Goal: Task Accomplishment & Management: Complete application form

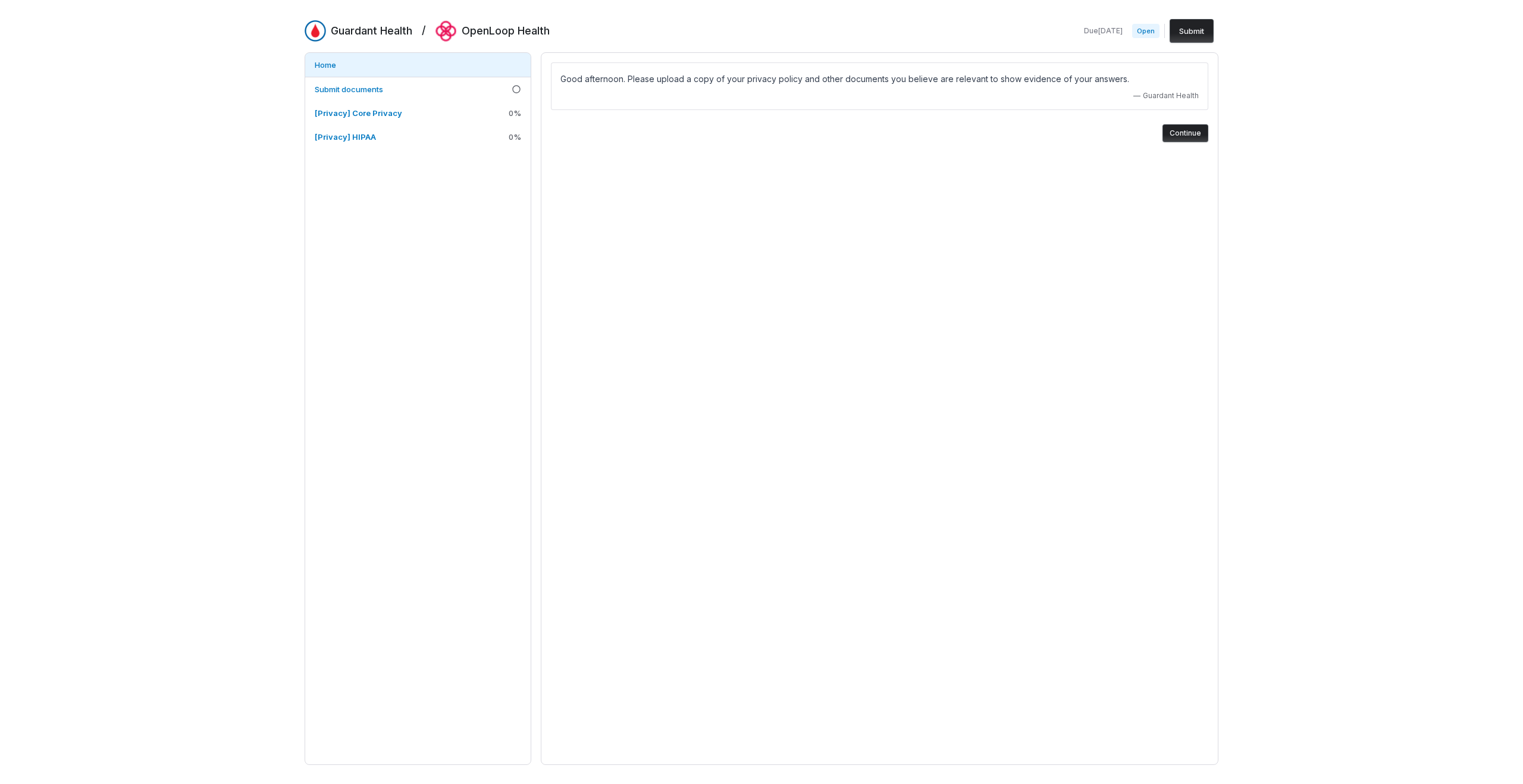
click at [1182, 135] on button "Continue" at bounding box center [1185, 133] width 46 height 18
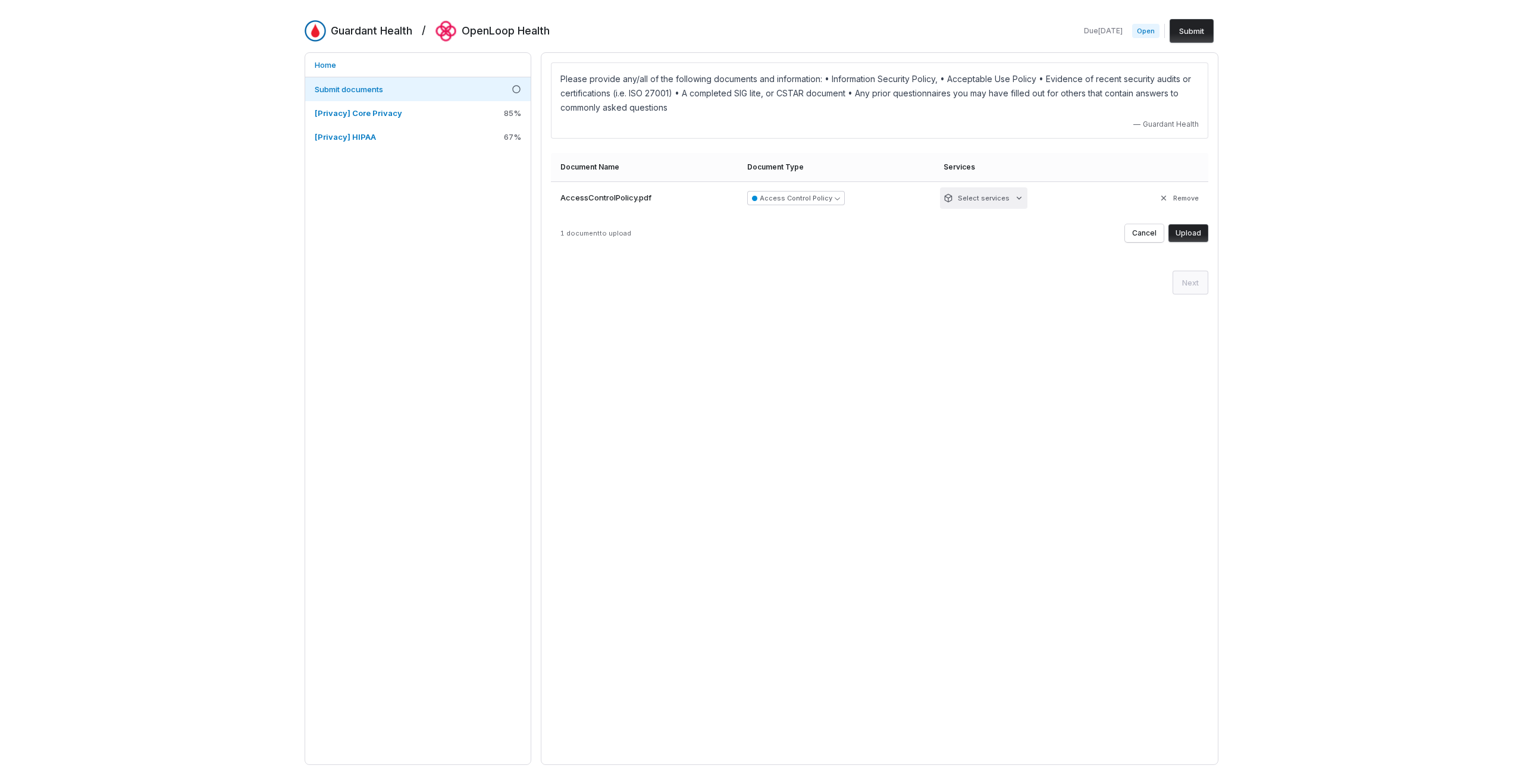
click at [1016, 199] on html "Guardant Health / OpenLoop Health Due [DATE] Open Submit Home Submit documents …" at bounding box center [762, 392] width 1523 height 784
click at [1016, 305] on html "Guardant Health / OpenLoop Health Due [DATE] Open Submit Home Submit documents …" at bounding box center [762, 392] width 1523 height 784
click at [1200, 232] on button "Upload" at bounding box center [1188, 233] width 40 height 18
click at [1185, 159] on button "Upload" at bounding box center [1183, 162] width 52 height 18
click at [1202, 232] on button "Upload" at bounding box center [1188, 233] width 40 height 18
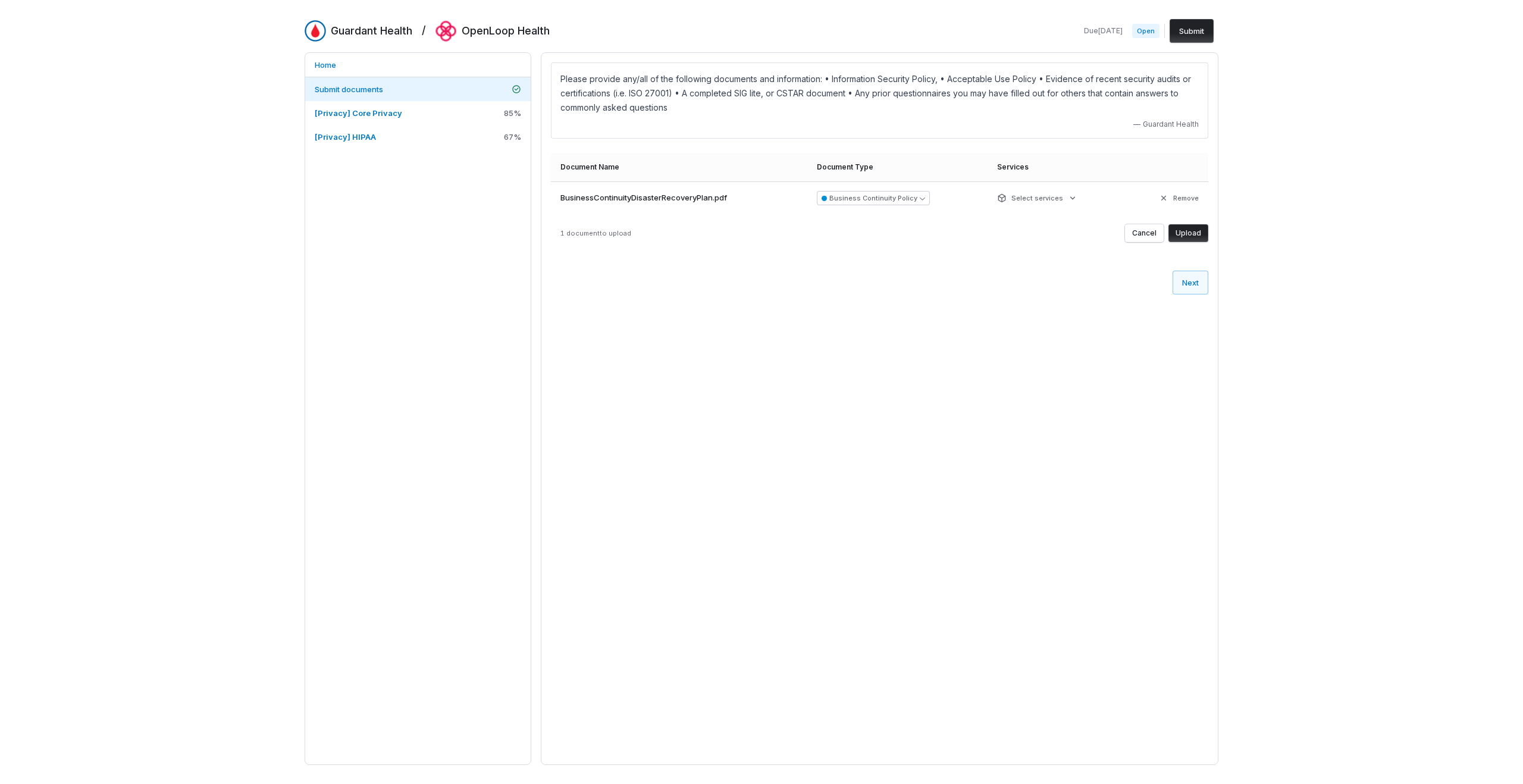
click at [1194, 234] on button "Upload" at bounding box center [1188, 233] width 40 height 18
click at [1196, 235] on button "Upload" at bounding box center [1188, 233] width 40 height 18
click at [828, 193] on button "Encryption Policy" at bounding box center [791, 198] width 81 height 14
type input "******"
click at [995, 475] on div "Please provide any/all of the following documents and information: • Informatio…" at bounding box center [879, 409] width 677 height 713
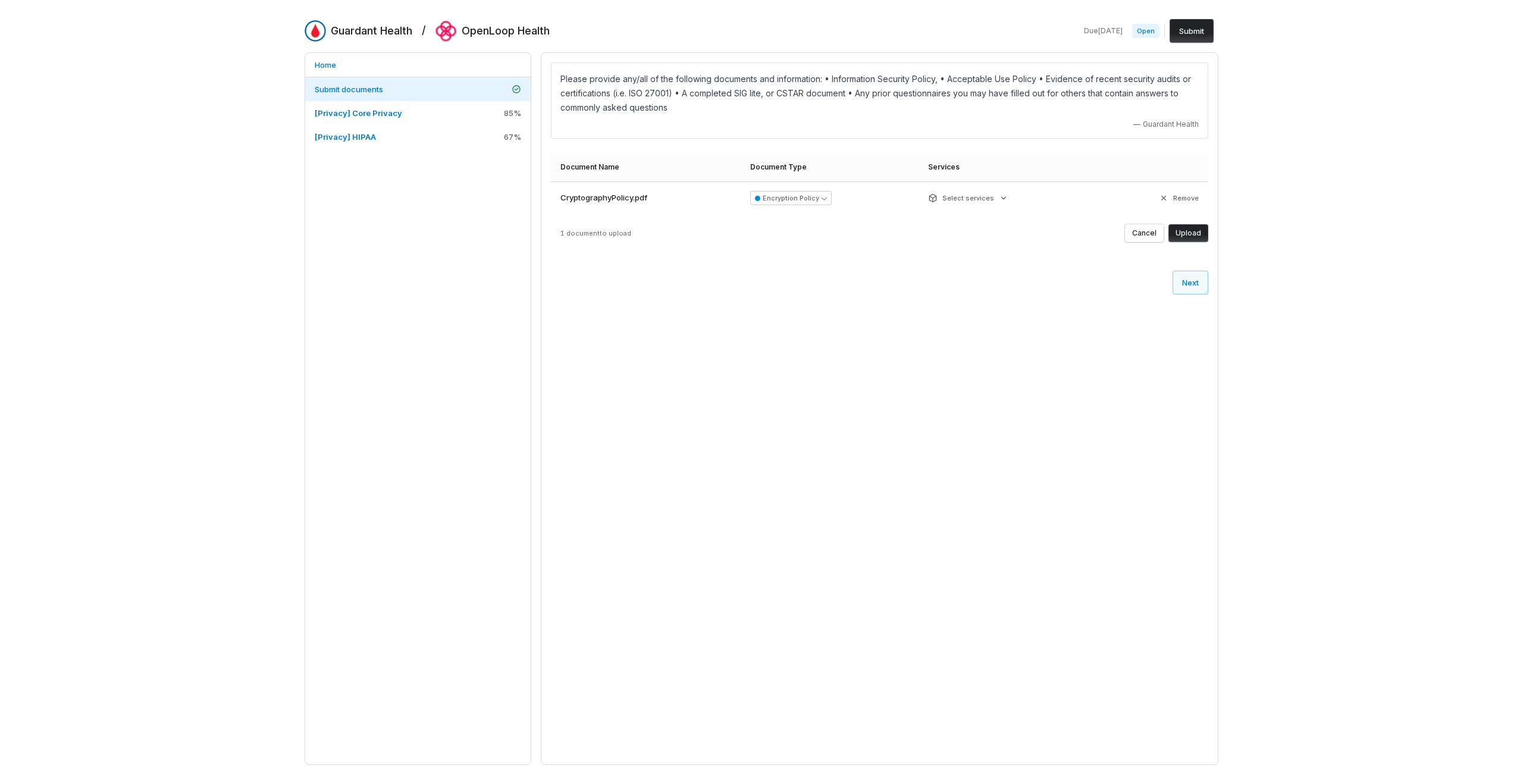
click at [1196, 241] on button "Upload" at bounding box center [1188, 233] width 40 height 18
click at [1202, 234] on button "Upload" at bounding box center [1188, 233] width 40 height 18
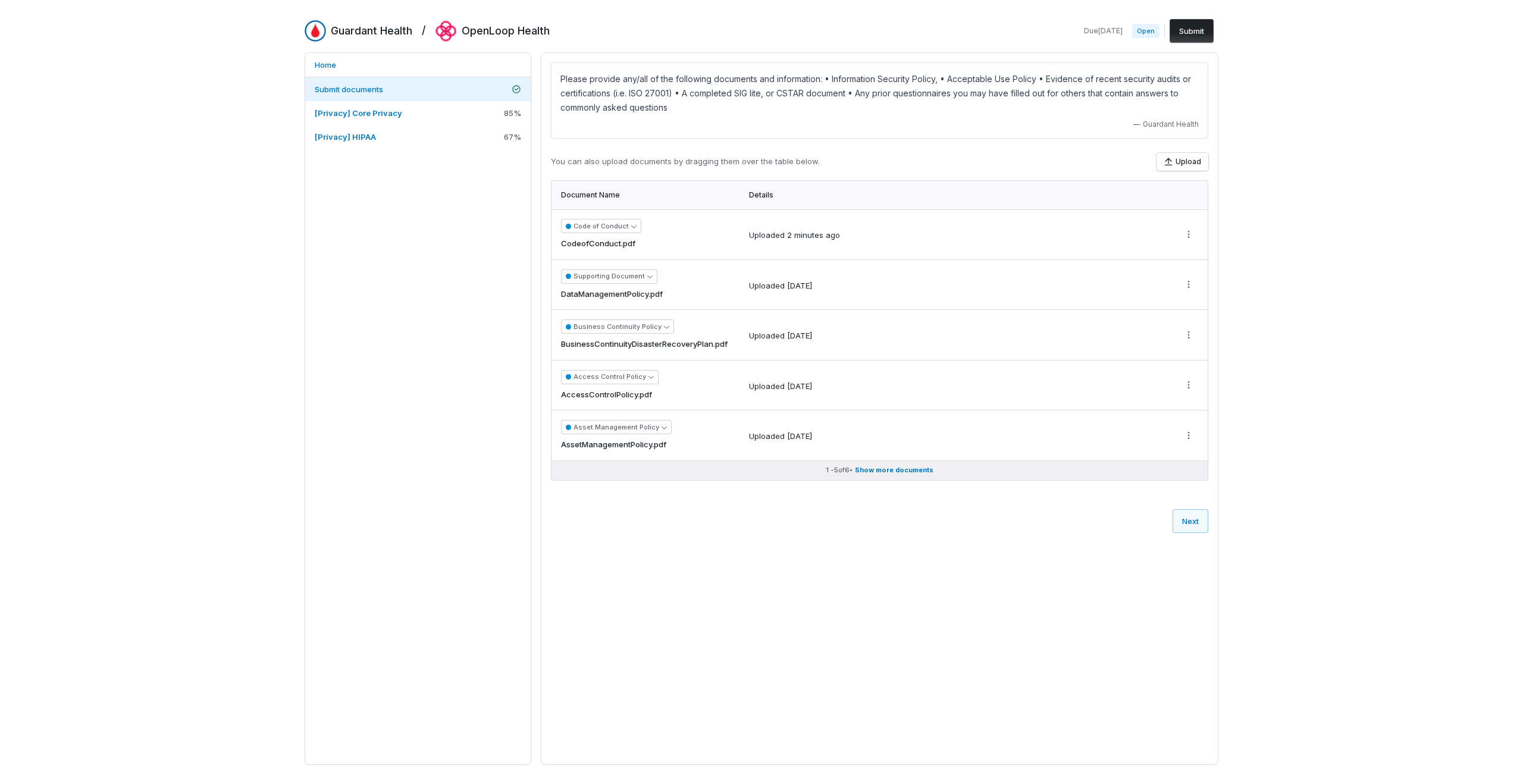
click at [922, 472] on span "Show more documents" at bounding box center [894, 470] width 79 height 9
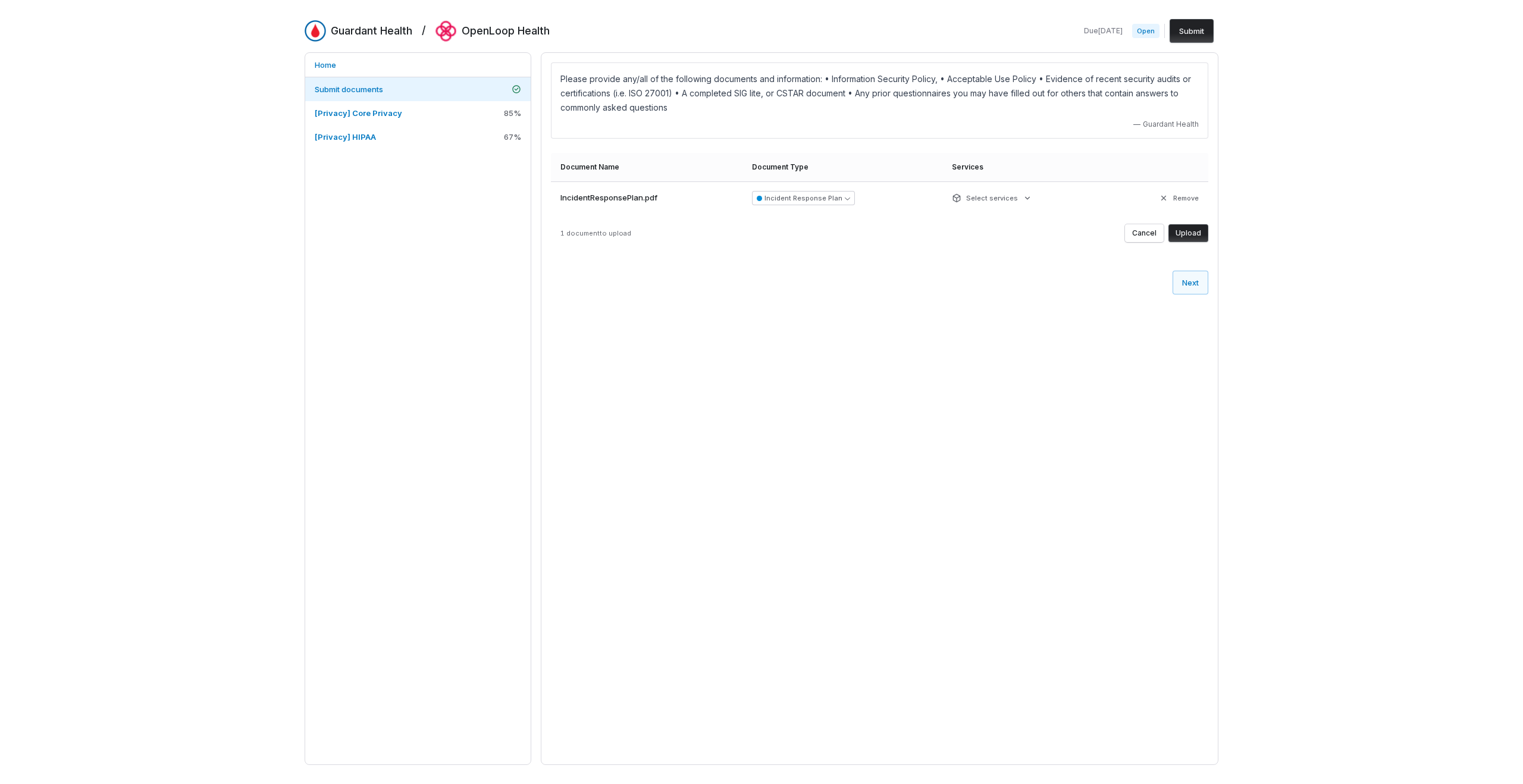
click at [1194, 236] on button "Upload" at bounding box center [1188, 233] width 40 height 18
click at [1191, 234] on button "Upload" at bounding box center [1188, 233] width 40 height 18
drag, startPoint x: 1130, startPoint y: 275, endPoint x: 1264, endPoint y: 434, distance: 207.9
click at [1256, 428] on div "Guardant Health / OpenLoop Health Due [DATE] Open Submit Home Submit documents …" at bounding box center [762, 392] width 1523 height 784
click at [1195, 232] on button "Upload" at bounding box center [1188, 233] width 40 height 18
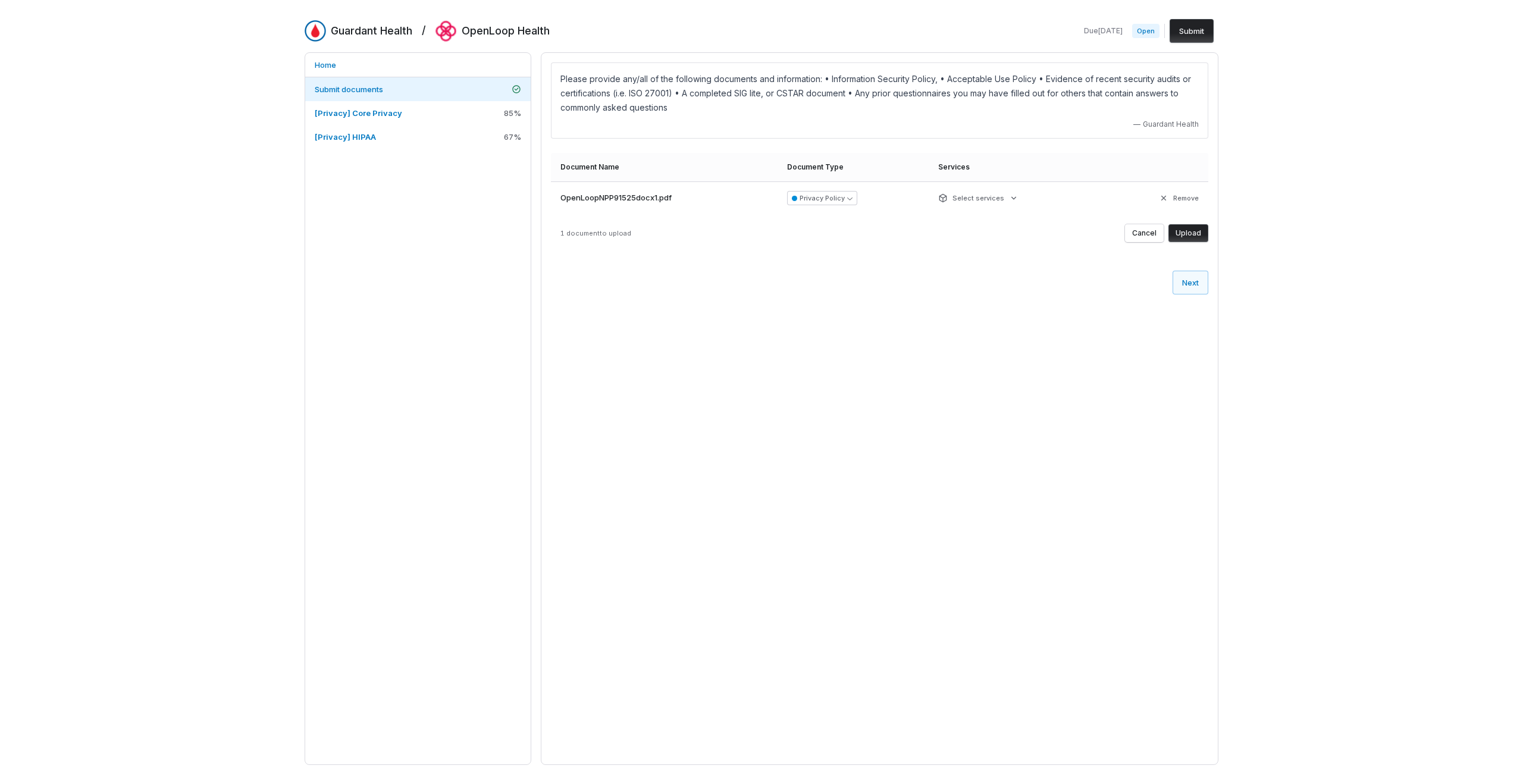
click at [1209, 230] on div "Please provide any/all of the following documents and information: • Informatio…" at bounding box center [880, 178] width 677 height 251
click at [1199, 232] on button "Upload" at bounding box center [1188, 233] width 40 height 18
click at [1207, 234] on button "Upload" at bounding box center [1188, 233] width 40 height 18
click at [1199, 234] on button "Upload" at bounding box center [1188, 233] width 40 height 18
click at [1213, 254] on div "Please provide any/all of the following documents and information: • Informatio…" at bounding box center [880, 178] width 677 height 251
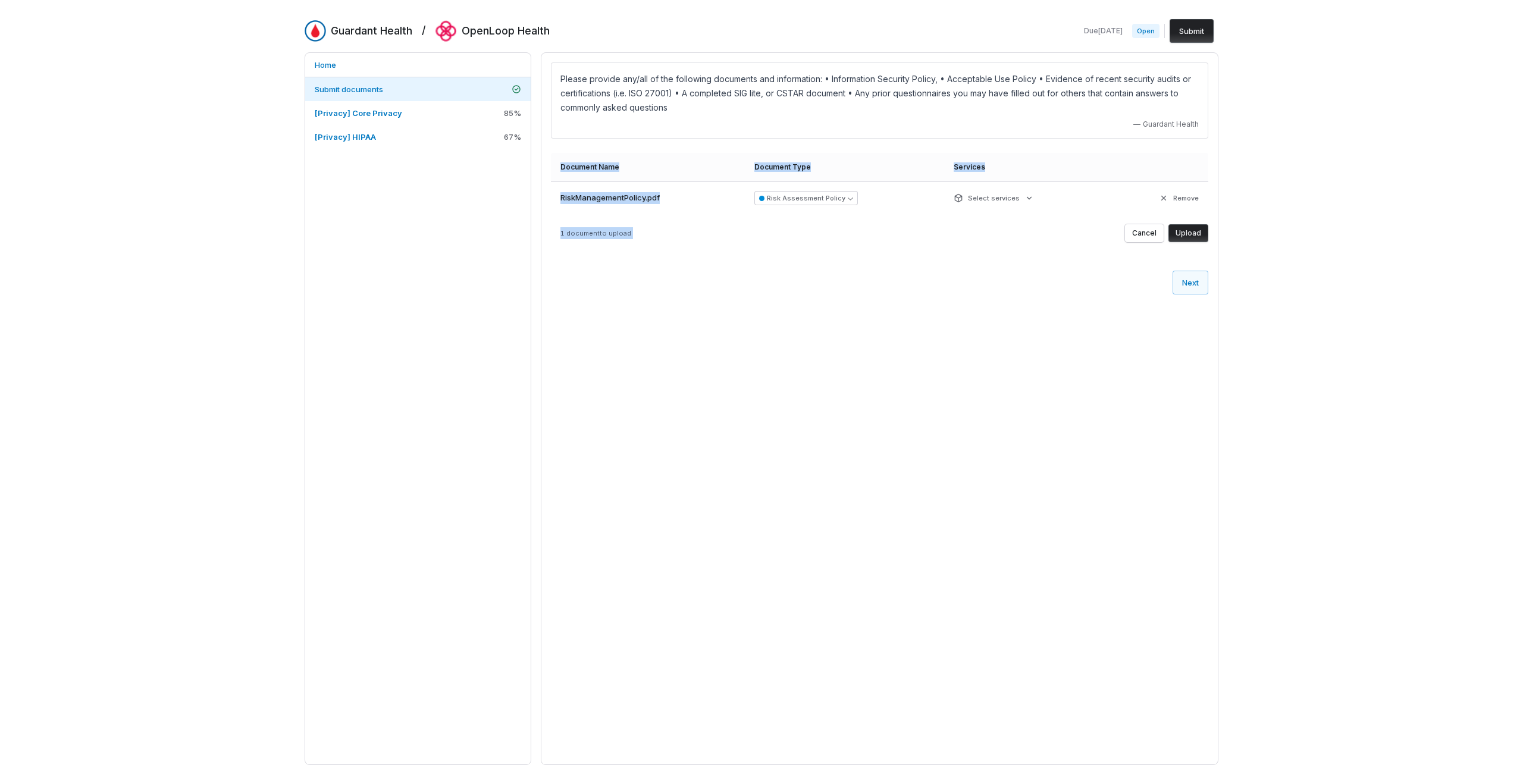
click at [1207, 238] on button "Upload" at bounding box center [1188, 233] width 40 height 18
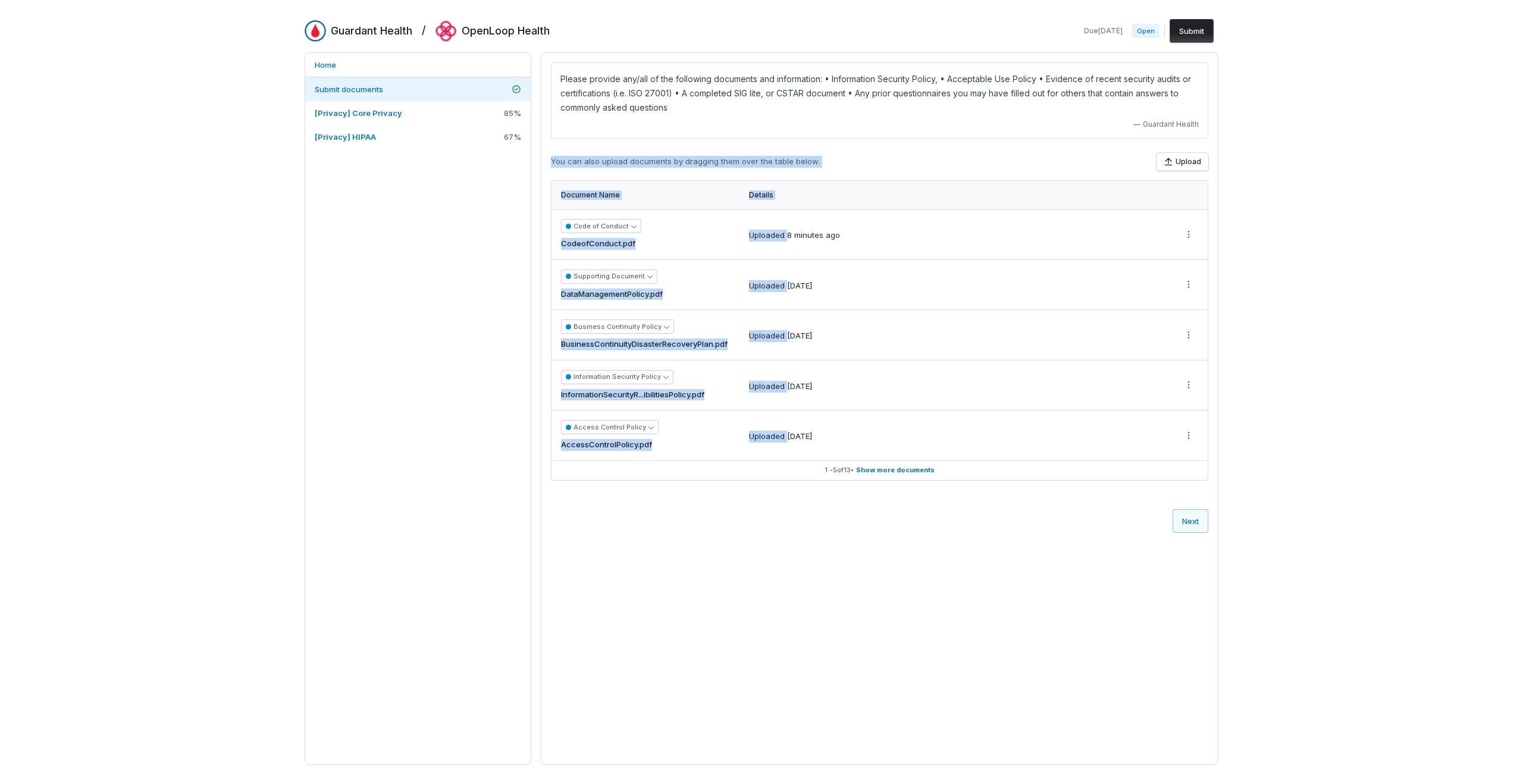
click at [1374, 157] on div "Guardant Health / OpenLoop Health Due [DATE] Open Submit Home Submit documents …" at bounding box center [762, 392] width 1523 height 784
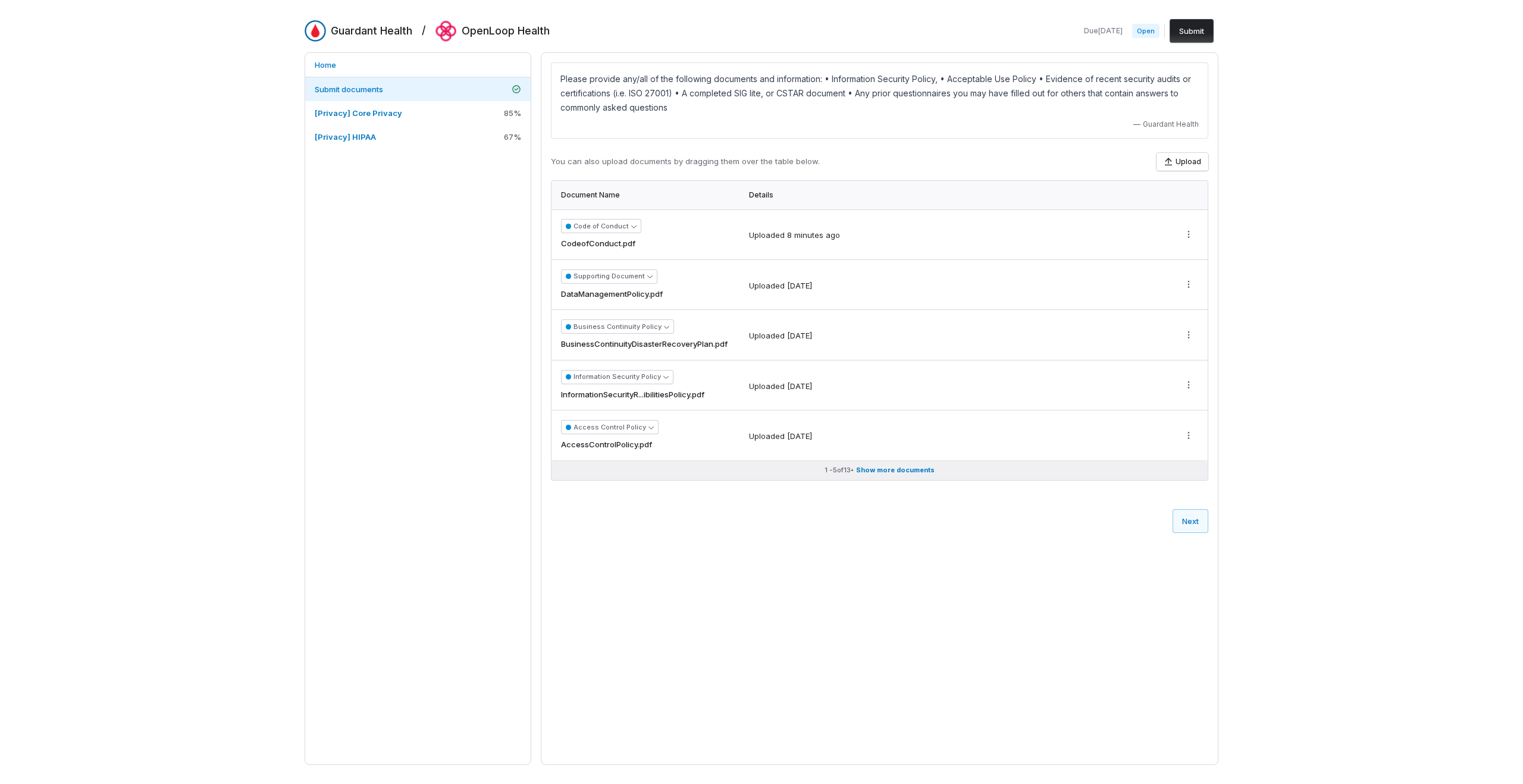
click at [889, 466] on span "Show more documents" at bounding box center [895, 470] width 79 height 9
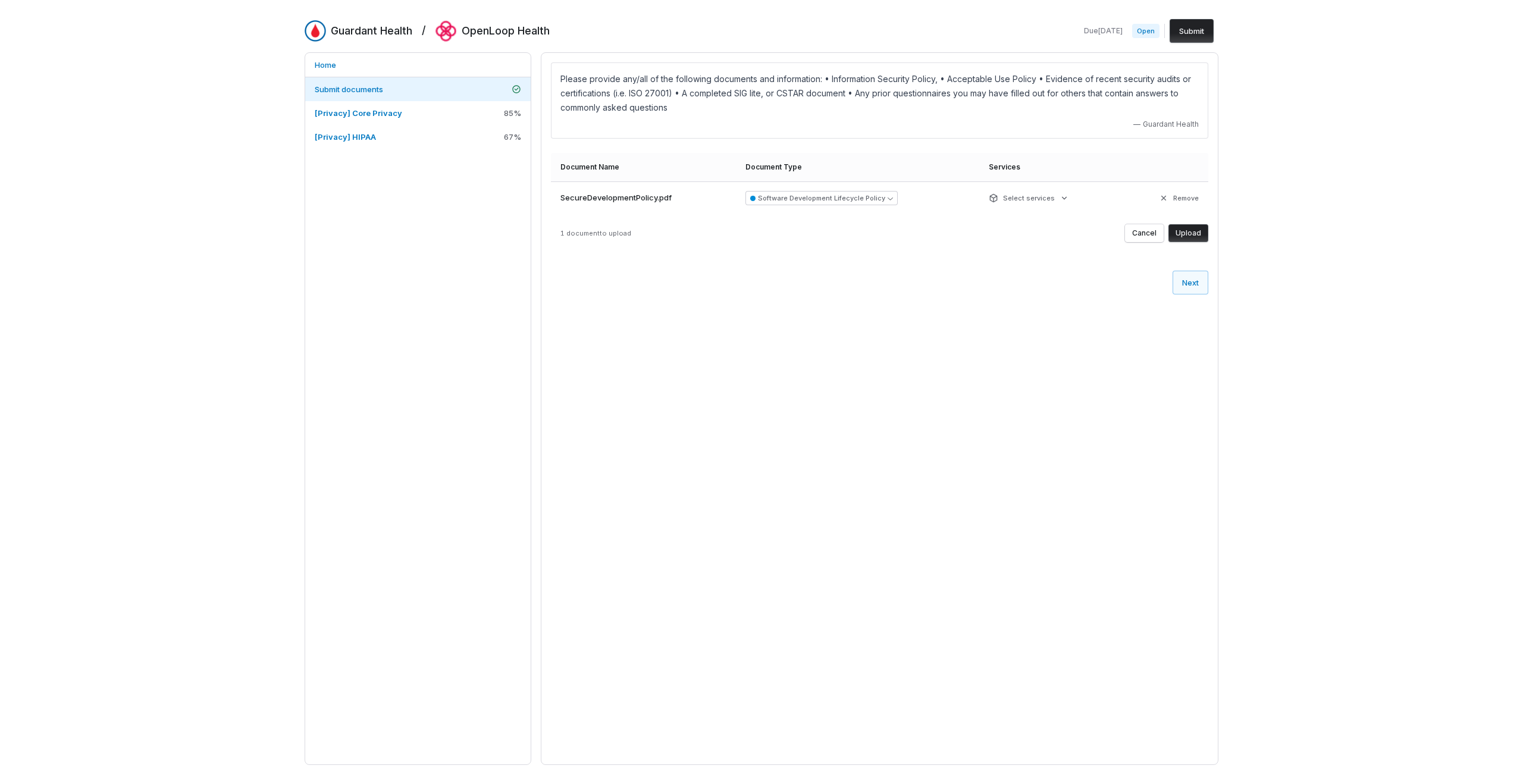
click at [1191, 232] on button "Upload" at bounding box center [1188, 233] width 40 height 18
click at [1203, 235] on button "Upload" at bounding box center [1188, 233] width 40 height 18
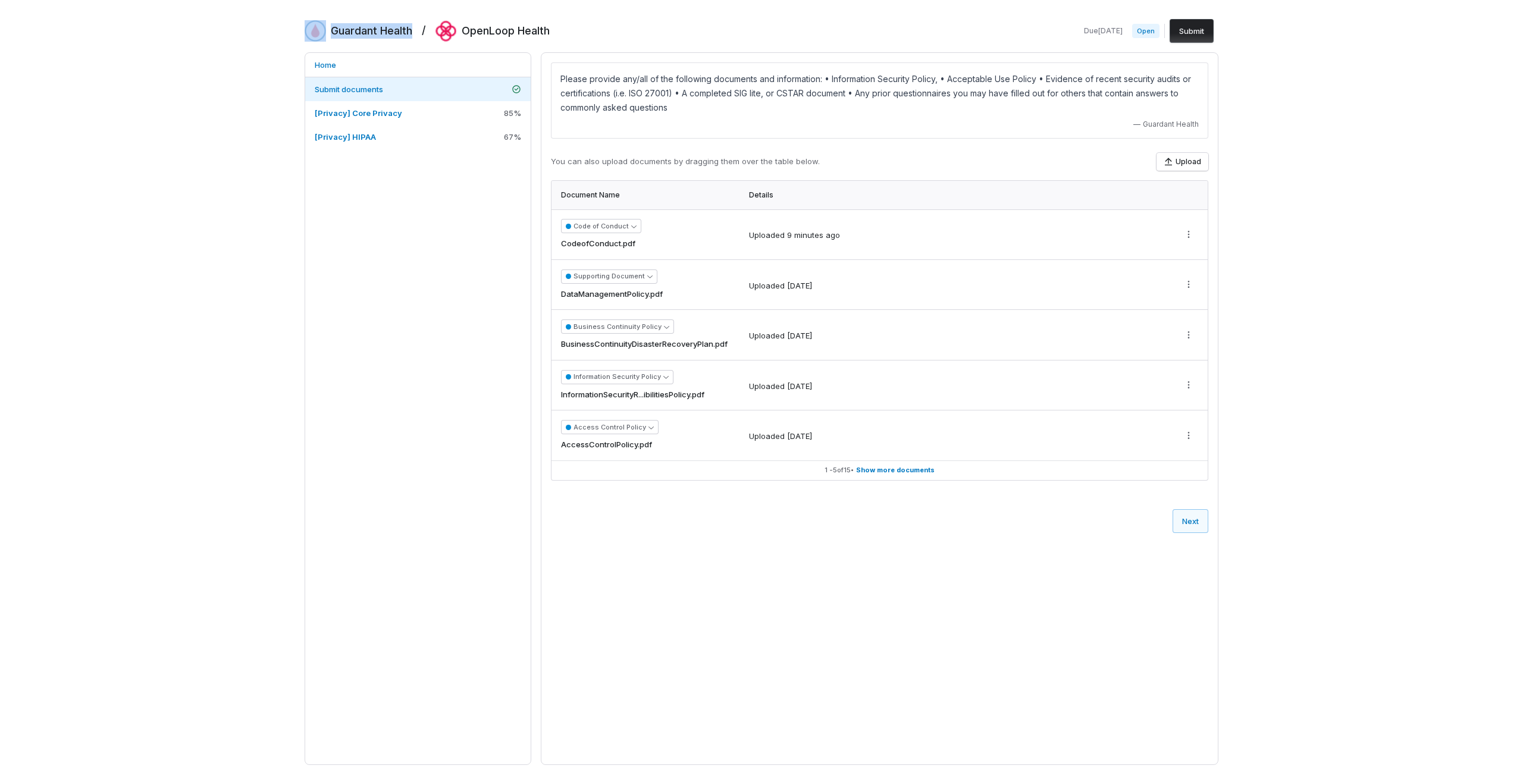
drag, startPoint x: 414, startPoint y: 27, endPoint x: 316, endPoint y: 31, distance: 98.1
click at [316, 31] on div "Guardant Health / OpenLoop Health" at bounding box center [427, 31] width 245 height 21
copy span "Guardant Health"
click at [1412, 323] on div "Guardant Health / OpenLoop Health Due [DATE] Open Submit Home Submit documents …" at bounding box center [762, 392] width 1523 height 784
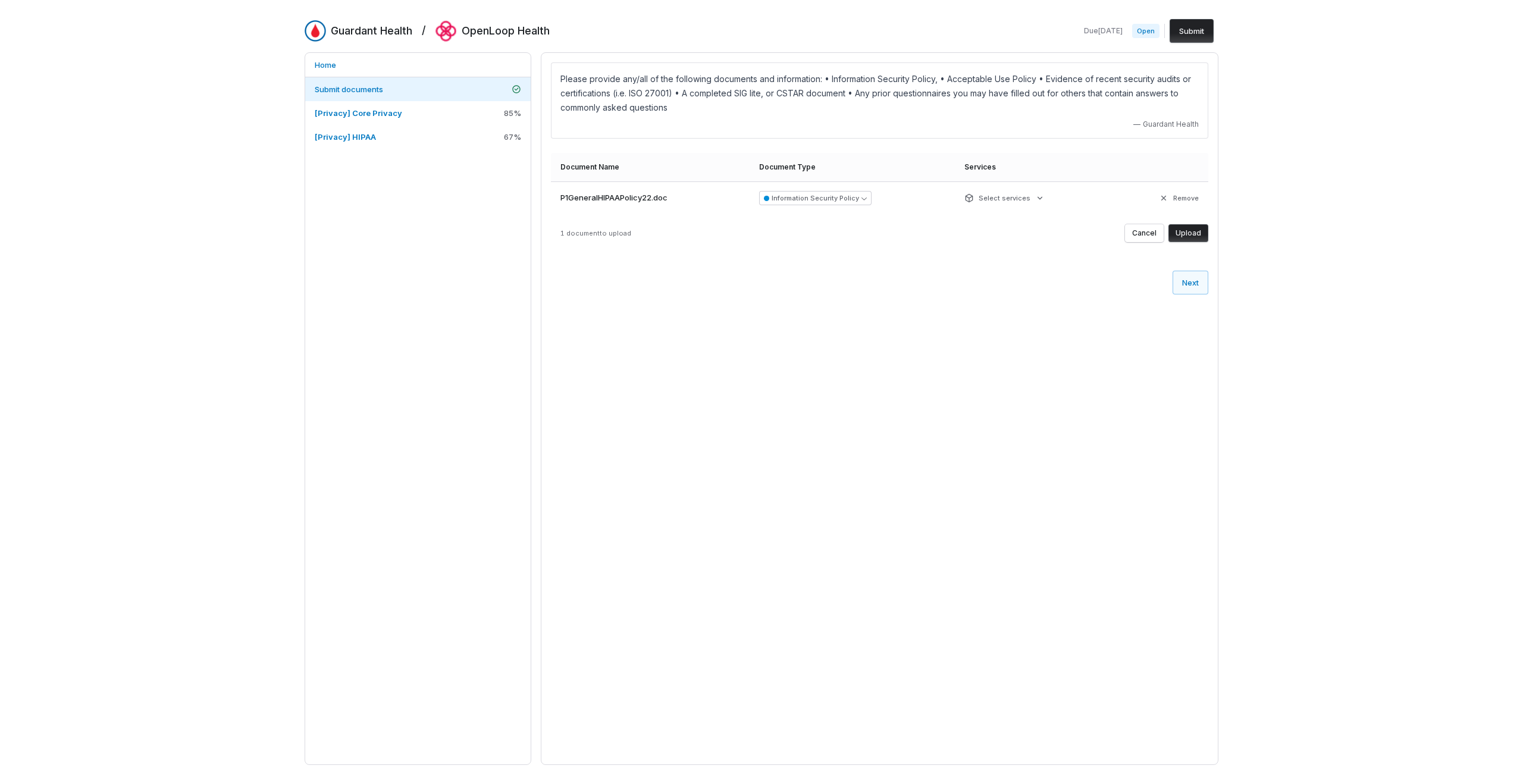
click at [1200, 232] on button "Upload" at bounding box center [1188, 233] width 40 height 18
click at [1189, 237] on button "Upload" at bounding box center [1188, 233] width 40 height 18
click at [1200, 241] on button "Upload" at bounding box center [1188, 233] width 40 height 18
click at [1196, 234] on button "Upload" at bounding box center [1188, 233] width 40 height 18
click at [1199, 232] on button "Upload" at bounding box center [1188, 233] width 40 height 18
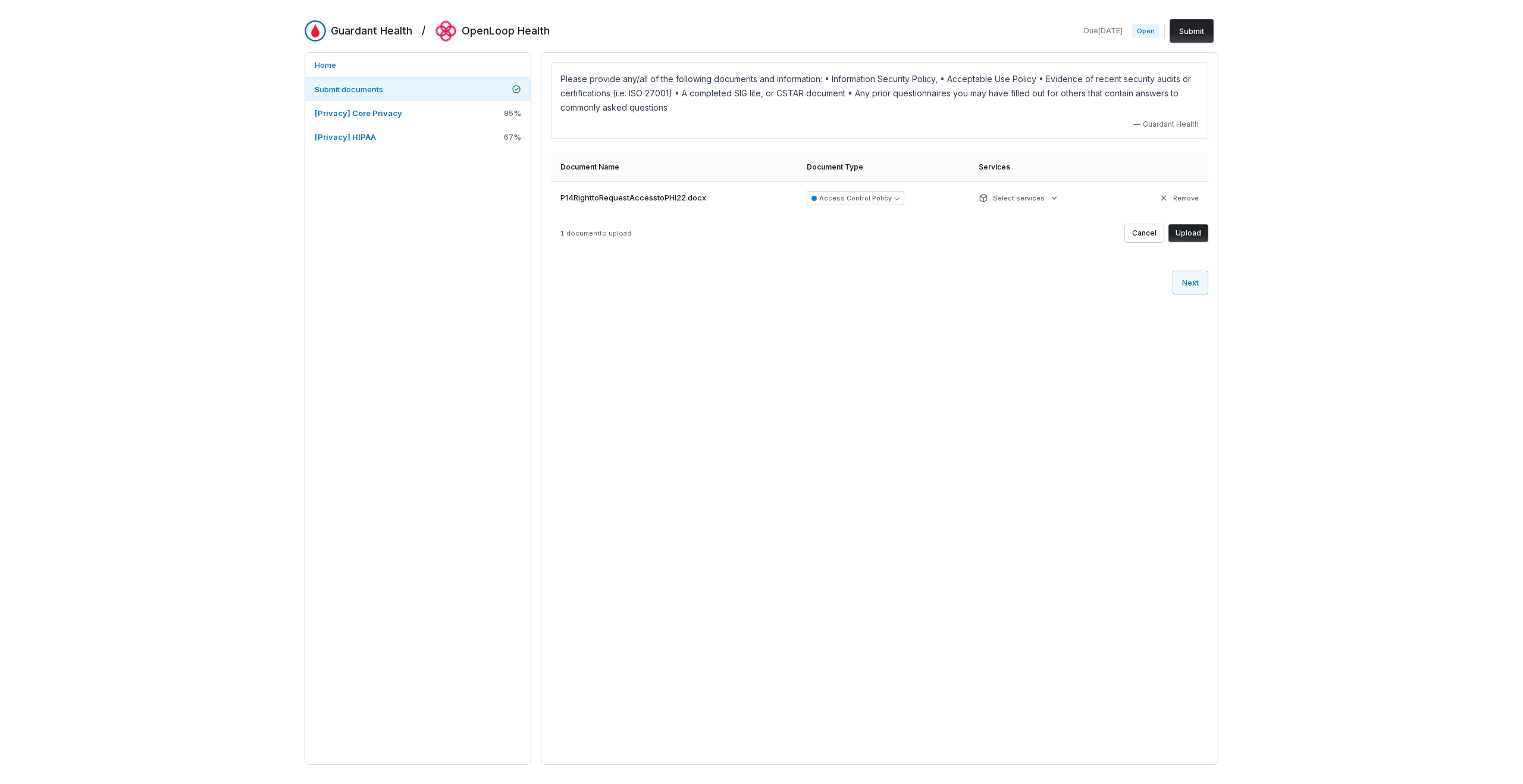
click at [1190, 236] on button "Upload" at bounding box center [1188, 233] width 40 height 18
click at [1204, 234] on button "Upload" at bounding box center [1188, 233] width 40 height 18
click at [1198, 232] on button "Upload" at bounding box center [1188, 233] width 40 height 18
click at [867, 204] on button "Supporting Document" at bounding box center [831, 198] width 96 height 14
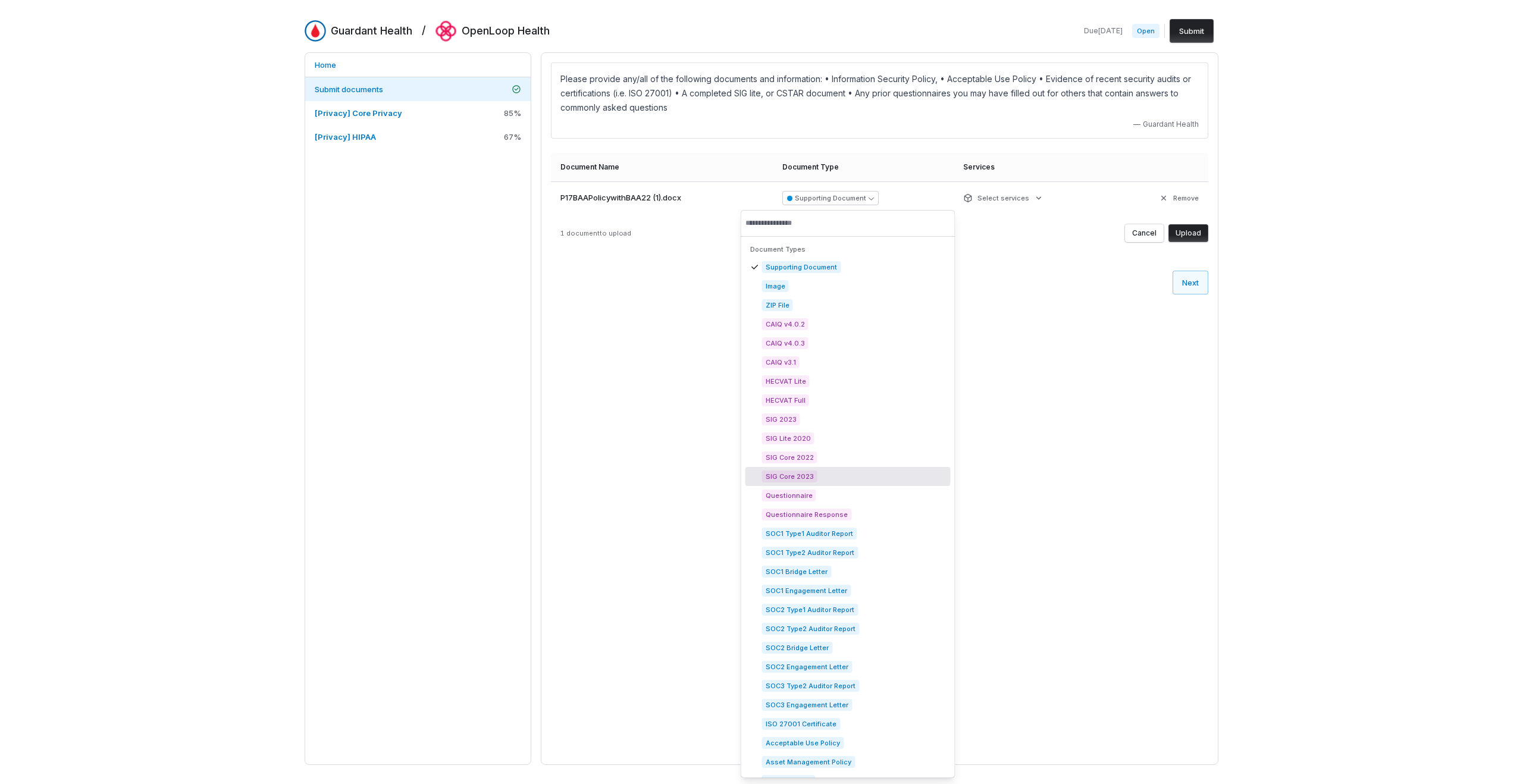
click at [1121, 457] on div "Please provide any/all of the following documents and information: • Informatio…" at bounding box center [879, 409] width 677 height 713
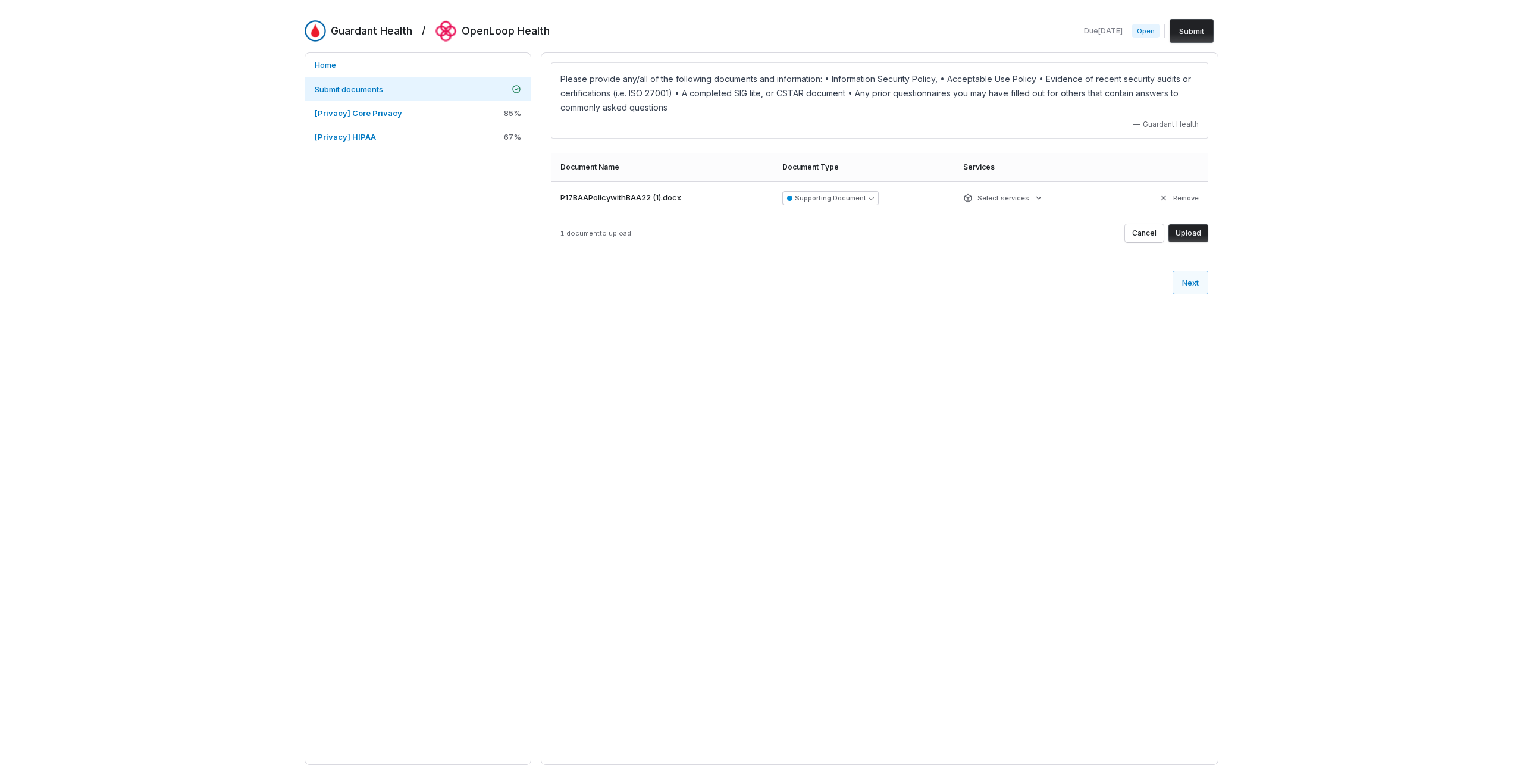
click at [1200, 228] on button "Upload" at bounding box center [1188, 233] width 40 height 18
click at [1194, 233] on button "Upload" at bounding box center [1188, 233] width 40 height 18
click at [1196, 229] on button "Upload" at bounding box center [1188, 233] width 40 height 18
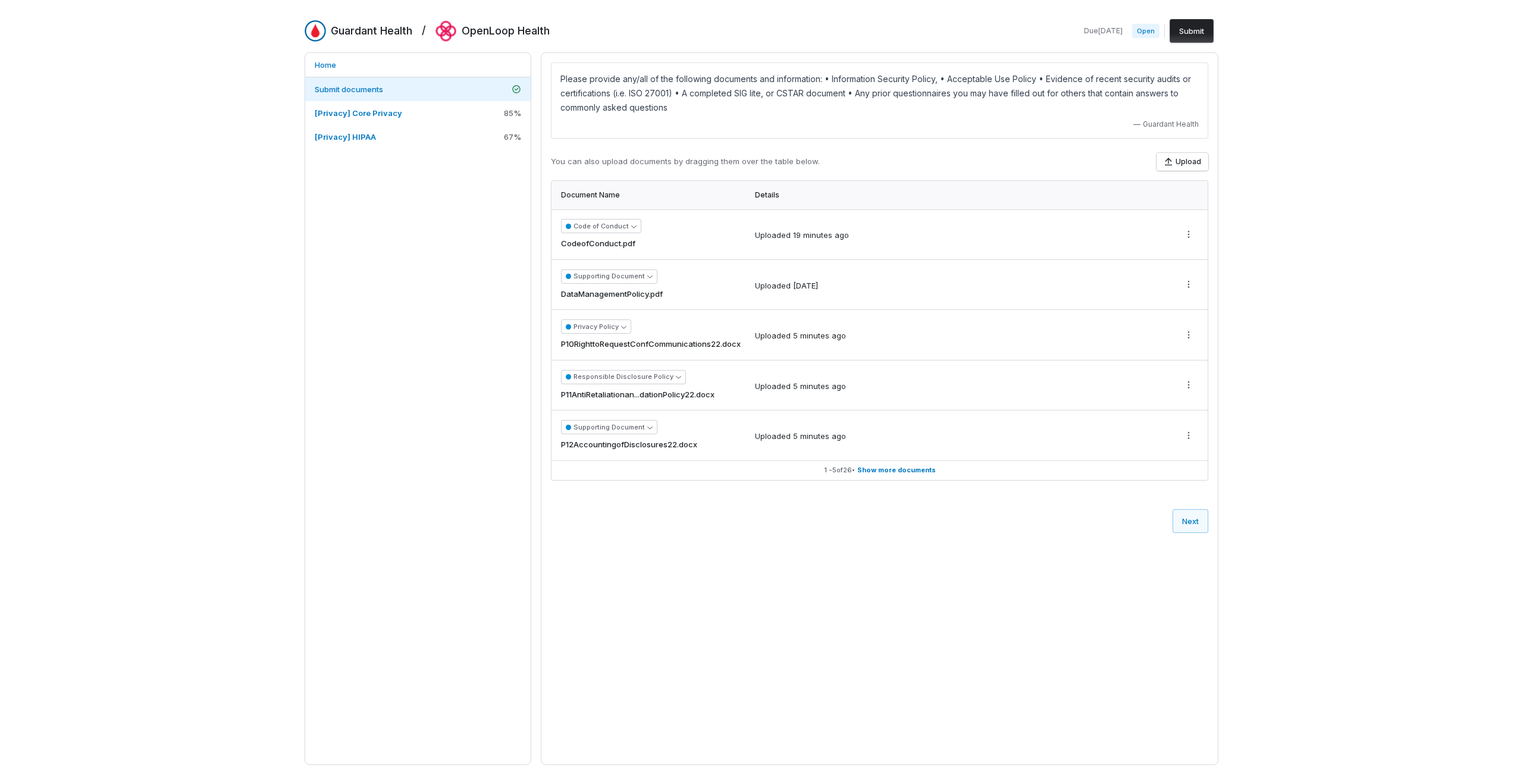
click at [1507, 83] on div "Guardant Health / OpenLoop Health Due [DATE] Open Submit Home Submit documents …" at bounding box center [762, 392] width 1523 height 784
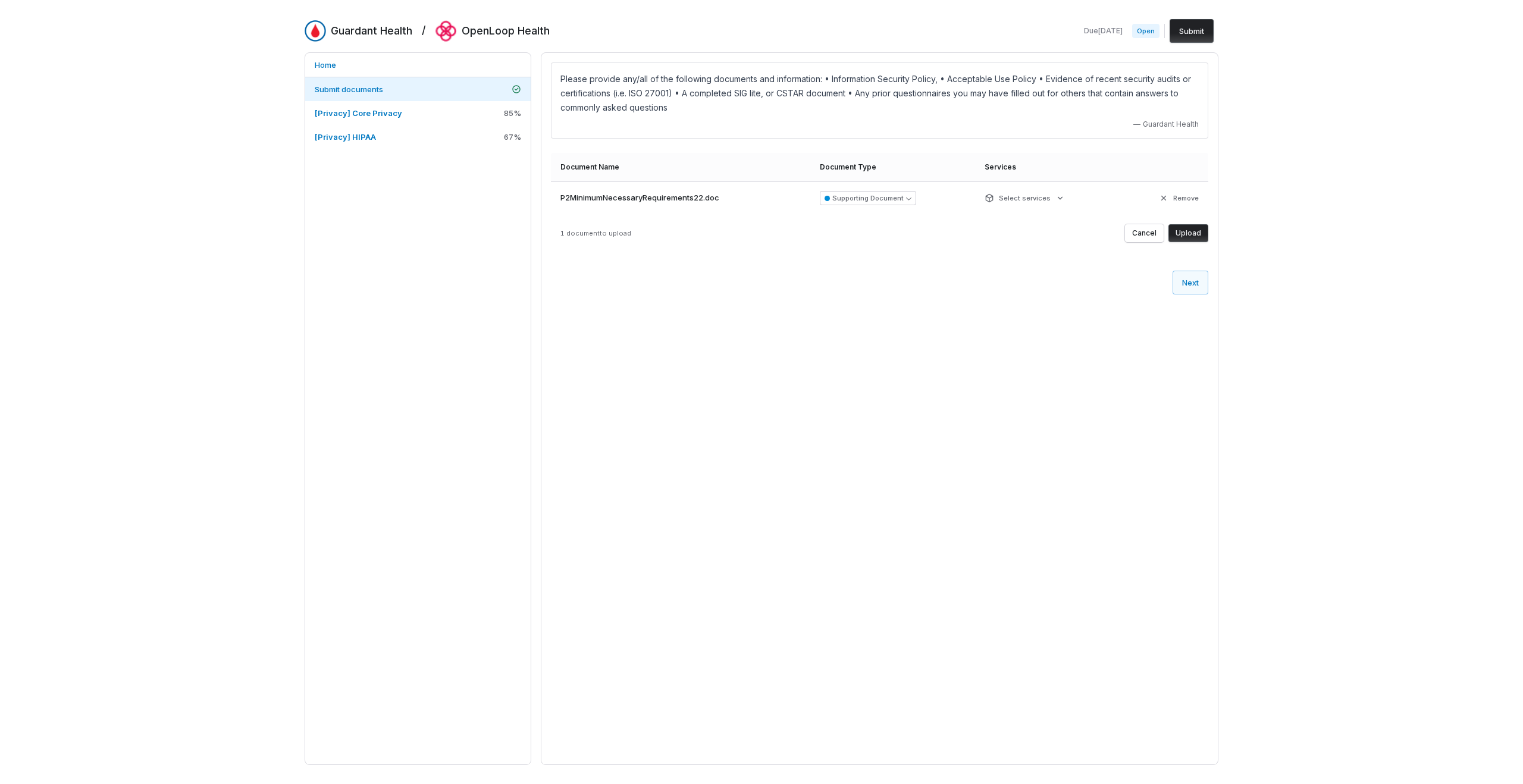
click at [1181, 237] on button "Upload" at bounding box center [1188, 233] width 40 height 18
click at [1178, 235] on button "Upload" at bounding box center [1188, 233] width 40 height 18
click at [1202, 234] on button "Upload" at bounding box center [1188, 233] width 40 height 18
click at [1191, 239] on button "Upload" at bounding box center [1188, 233] width 40 height 18
click at [1189, 234] on button "Upload" at bounding box center [1188, 233] width 40 height 18
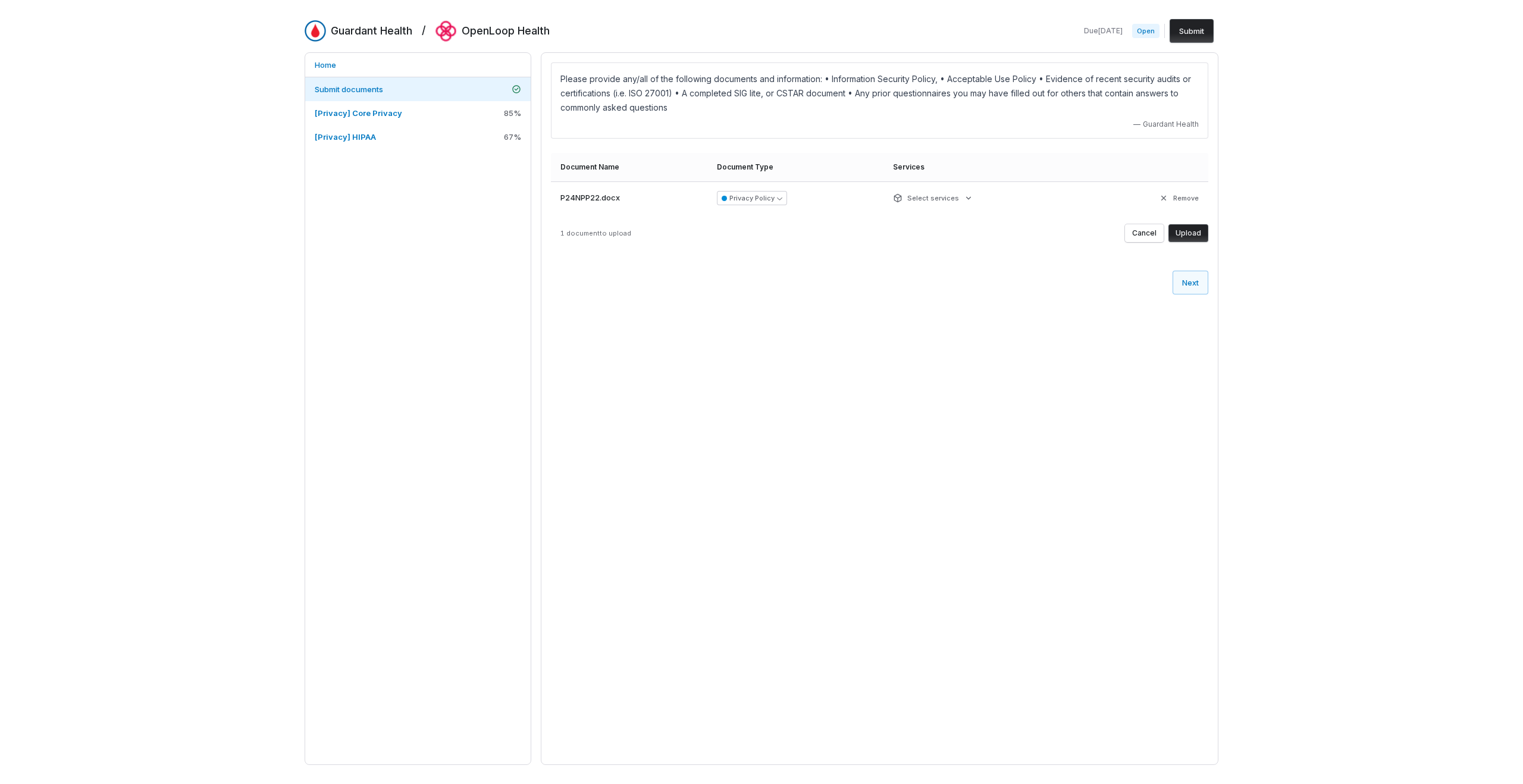
click at [612, 201] on span "P24NPP22.docx" at bounding box center [590, 198] width 59 height 12
click at [616, 202] on span "P24NPP22.docx" at bounding box center [590, 198] width 59 height 12
click at [580, 198] on span "P24NPP22.docx" at bounding box center [590, 198] width 59 height 12
click at [1186, 197] on button "Remove" at bounding box center [1178, 198] width 47 height 21
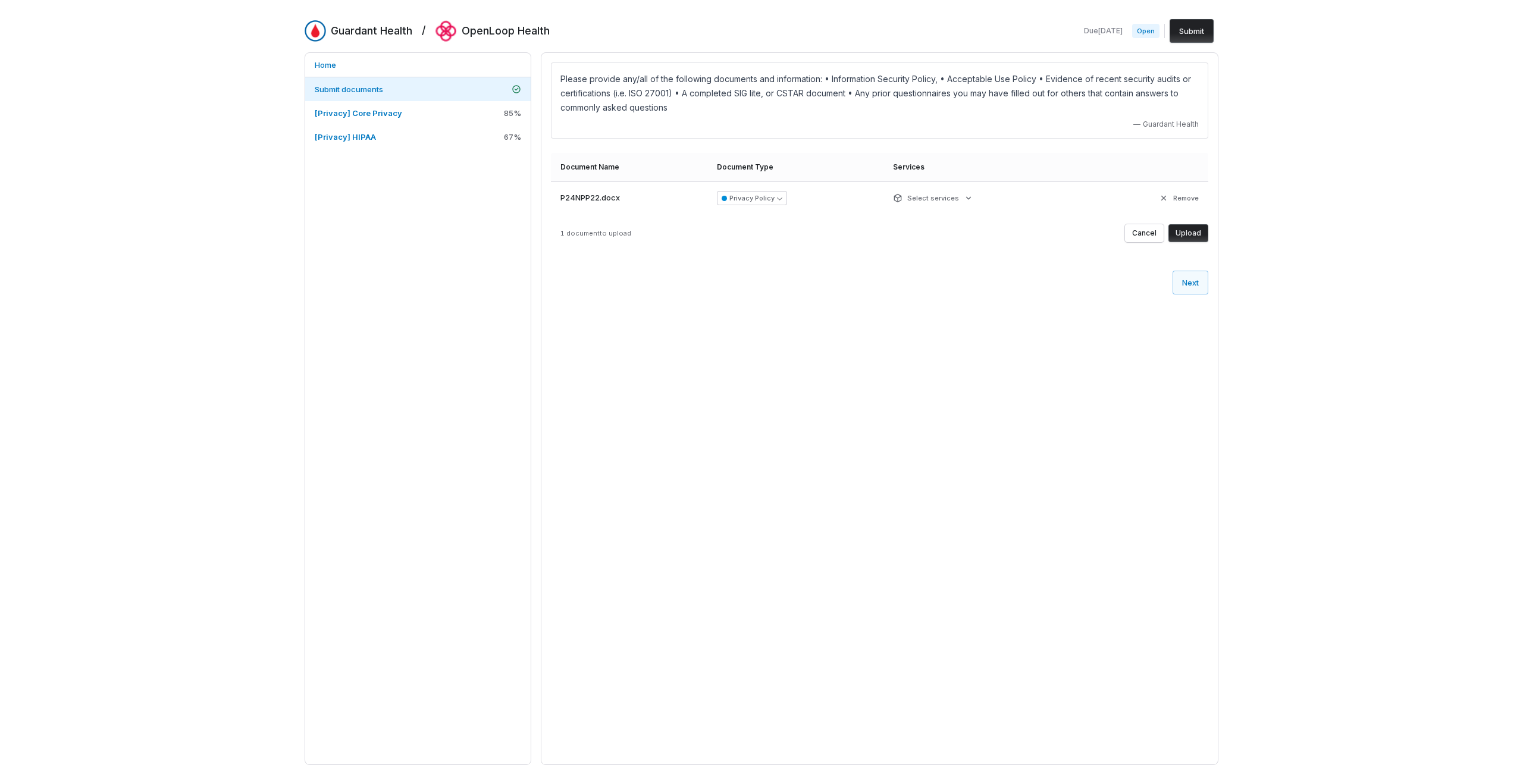
click at [1183, 234] on button "Upload" at bounding box center [1188, 233] width 40 height 18
click at [1193, 231] on button "Upload" at bounding box center [1188, 233] width 40 height 18
click at [1194, 237] on button "Upload" at bounding box center [1188, 233] width 40 height 18
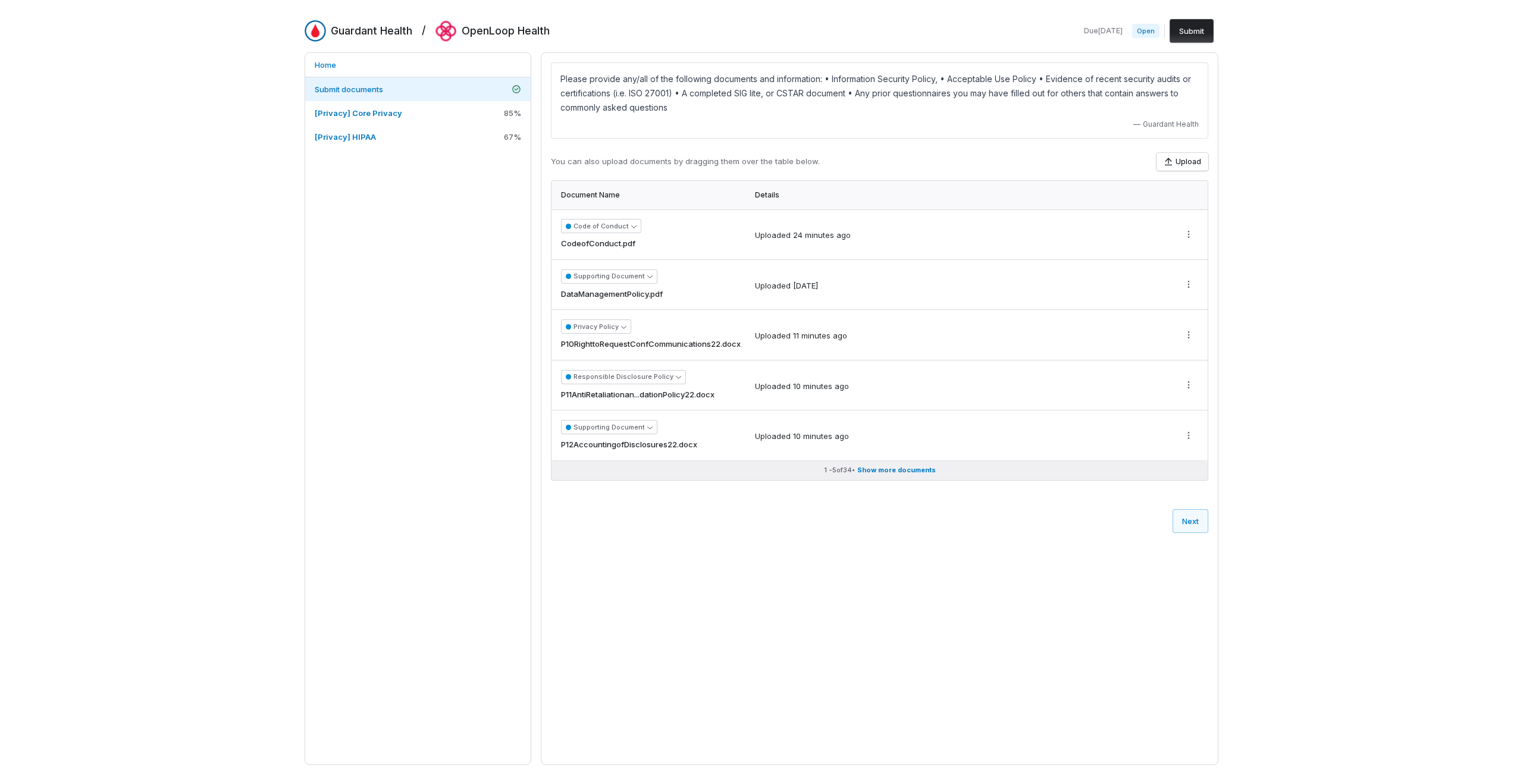
click at [868, 465] on span "Show more documents" at bounding box center [896, 470] width 79 height 9
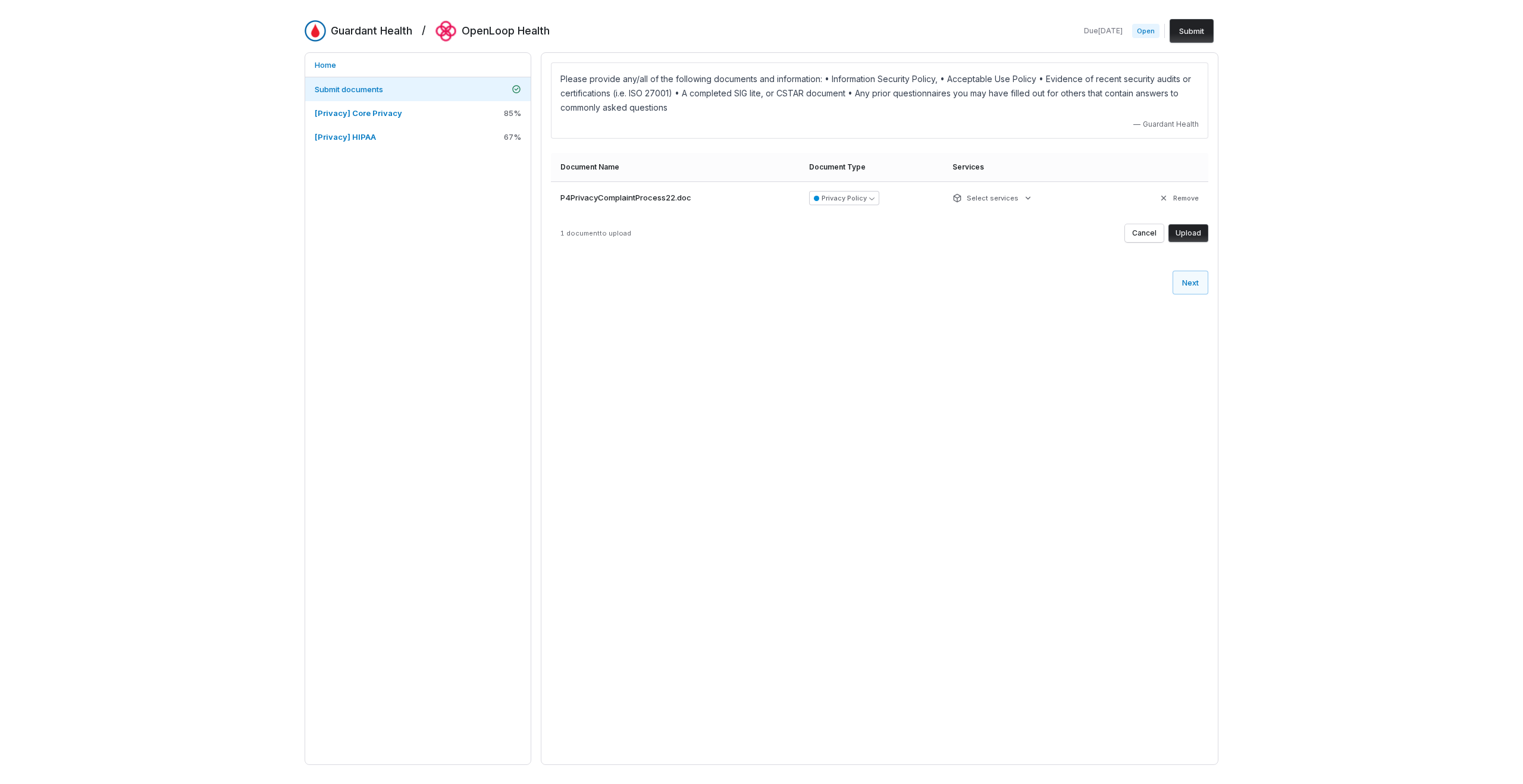
click at [1190, 230] on button "Upload" at bounding box center [1188, 233] width 40 height 18
click at [1189, 235] on button "Upload" at bounding box center [1188, 233] width 40 height 18
click at [1191, 236] on button "Upload" at bounding box center [1188, 233] width 40 height 18
click at [1200, 239] on button "Upload" at bounding box center [1188, 233] width 40 height 18
click at [1315, 226] on div "Guardant Health / OpenLoop Health Due [DATE] Open Submit Home Submit documents …" at bounding box center [762, 392] width 1523 height 784
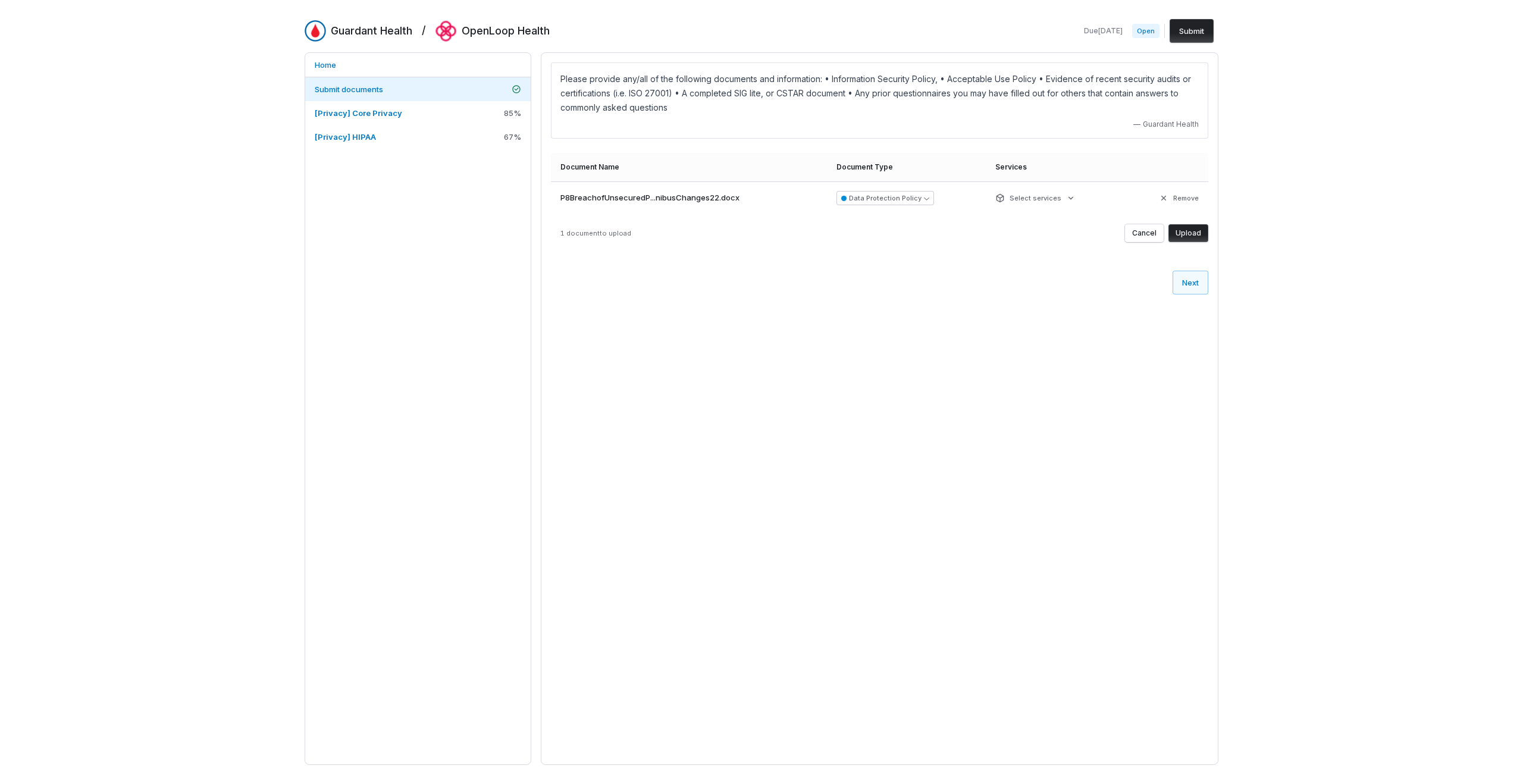
click at [1201, 232] on button "Upload" at bounding box center [1188, 233] width 40 height 18
click at [1181, 232] on button "Upload" at bounding box center [1188, 233] width 40 height 18
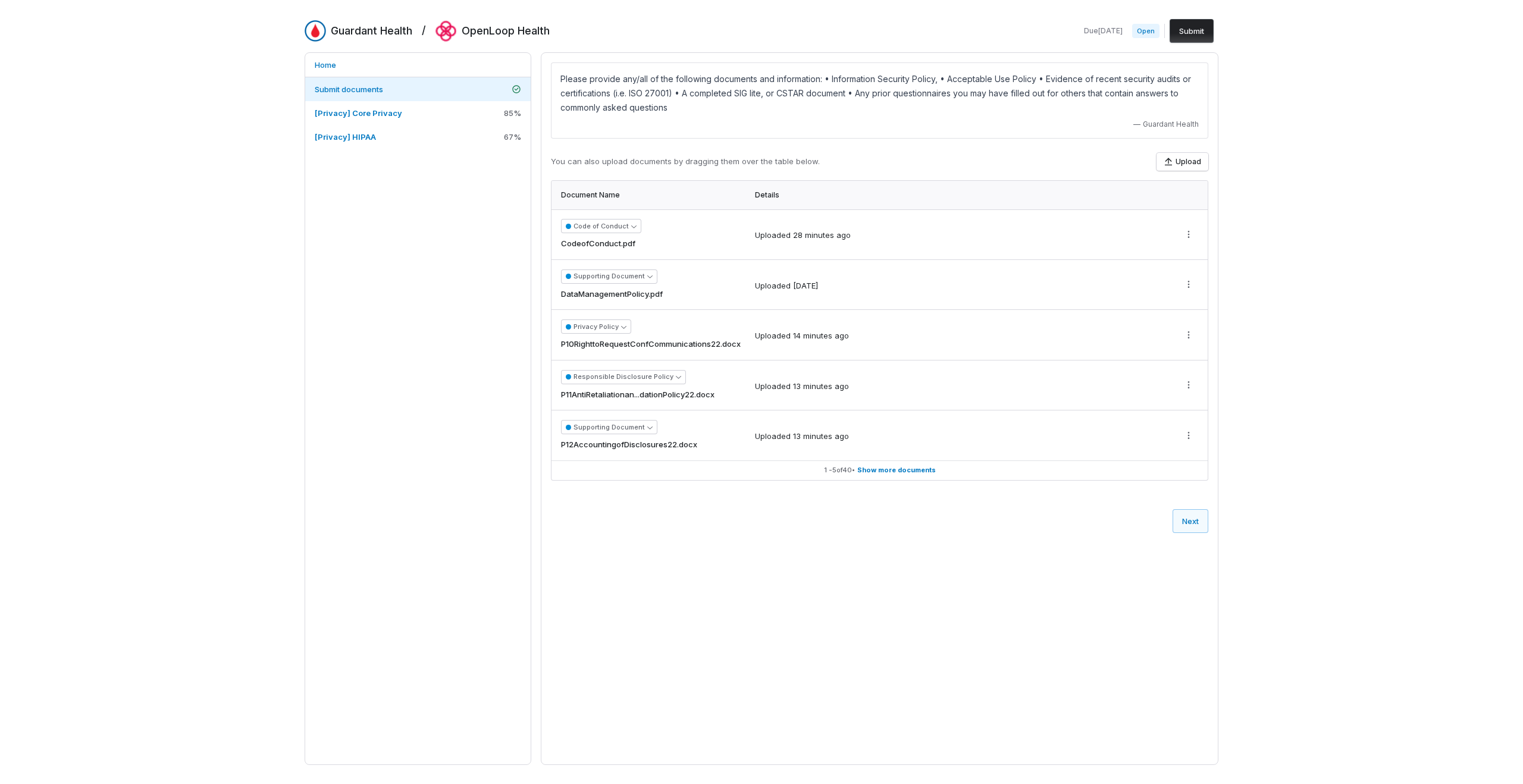
click at [1327, 192] on div "Guardant Health / OpenLoop Health Due [DATE] Open Submit Home Submit documents …" at bounding box center [762, 392] width 1523 height 784
click at [1326, 123] on div "Guardant Health / OpenLoop Health Due [DATE] Open Submit Home Submit documents …" at bounding box center [762, 392] width 1523 height 784
click at [1375, 118] on div "Guardant Health / OpenLoop Health Due [DATE] Open Submit Home Submit documents …" at bounding box center [762, 392] width 1523 height 784
click at [1195, 520] on button "Next" at bounding box center [1190, 521] width 36 height 24
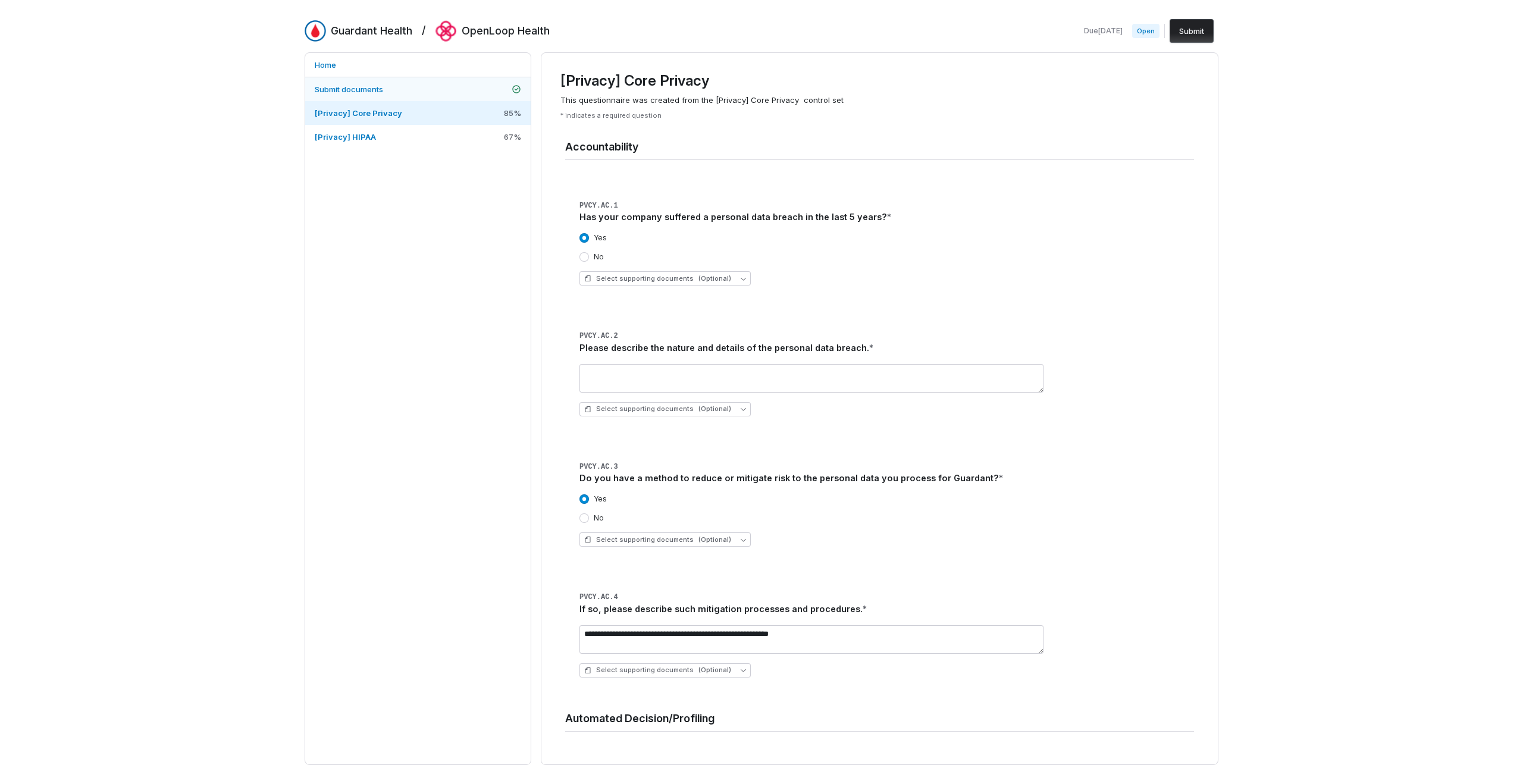
click at [449, 85] on link "Submit documents" at bounding box center [418, 89] width 226 height 24
